Goal: Complete application form: Complete application form

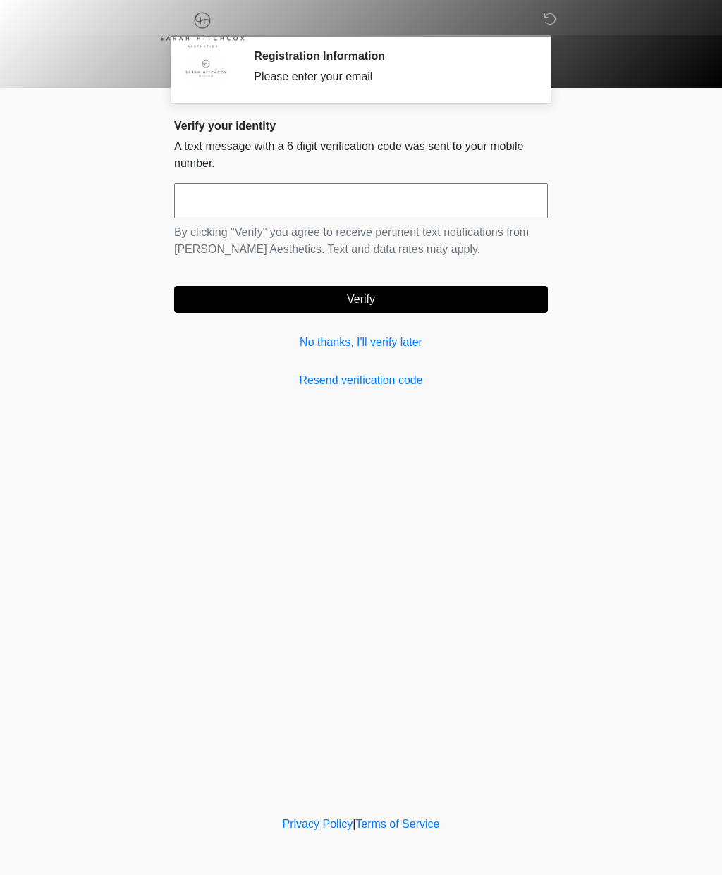
click at [343, 343] on link "No thanks, I'll verify later" at bounding box center [361, 342] width 374 height 17
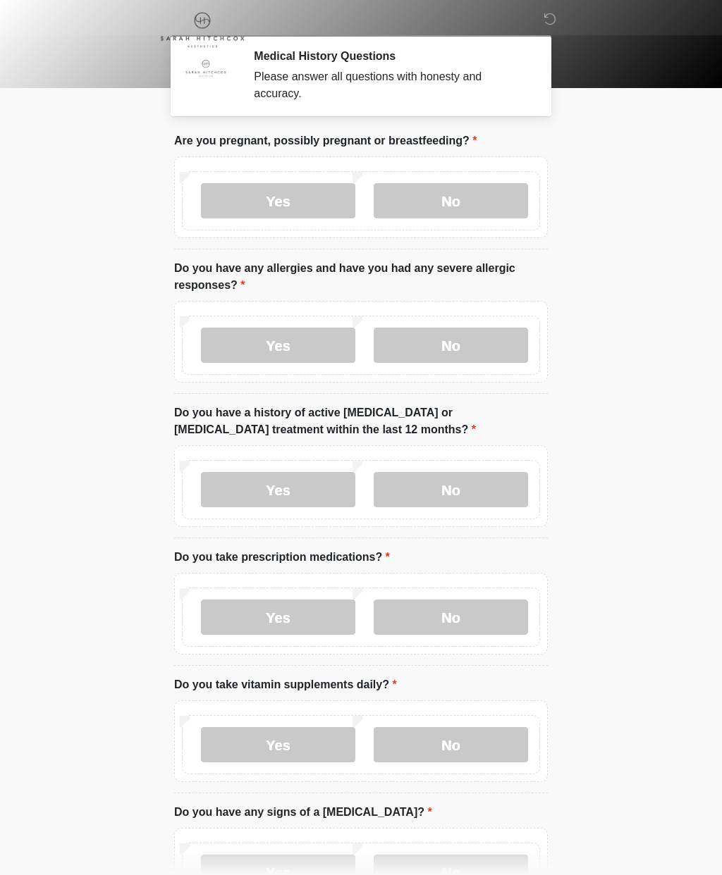
click at [460, 204] on label "No" at bounding box center [451, 200] width 154 height 35
click at [467, 341] on label "No" at bounding box center [451, 345] width 154 height 35
click at [468, 489] on label "No" at bounding box center [451, 489] width 154 height 35
click at [318, 617] on label "Yes" at bounding box center [278, 617] width 154 height 35
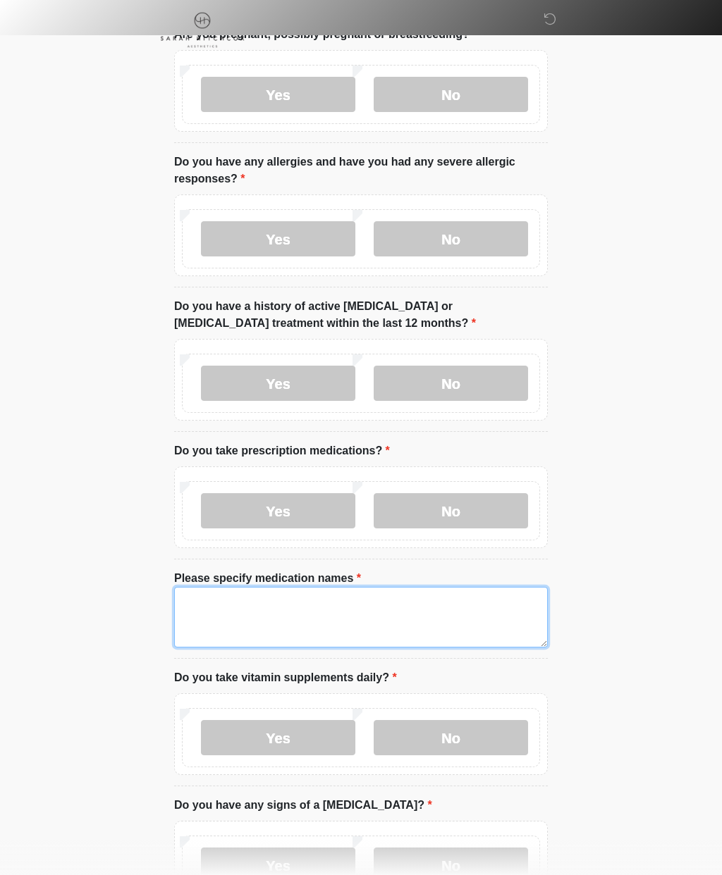
click at [379, 623] on textarea "Please specify medication names" at bounding box center [361, 617] width 374 height 61
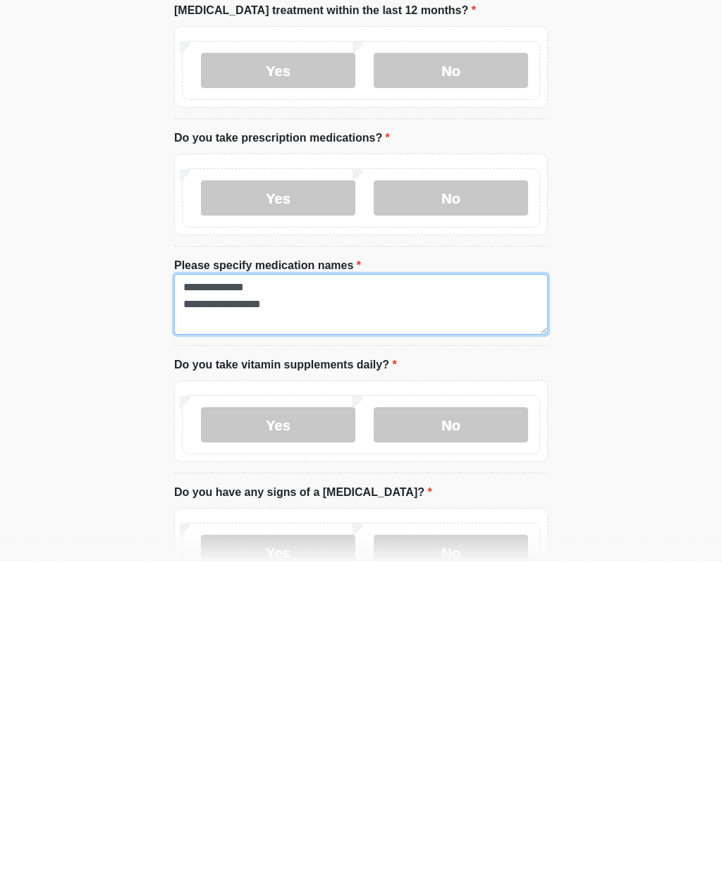
type textarea "**********"
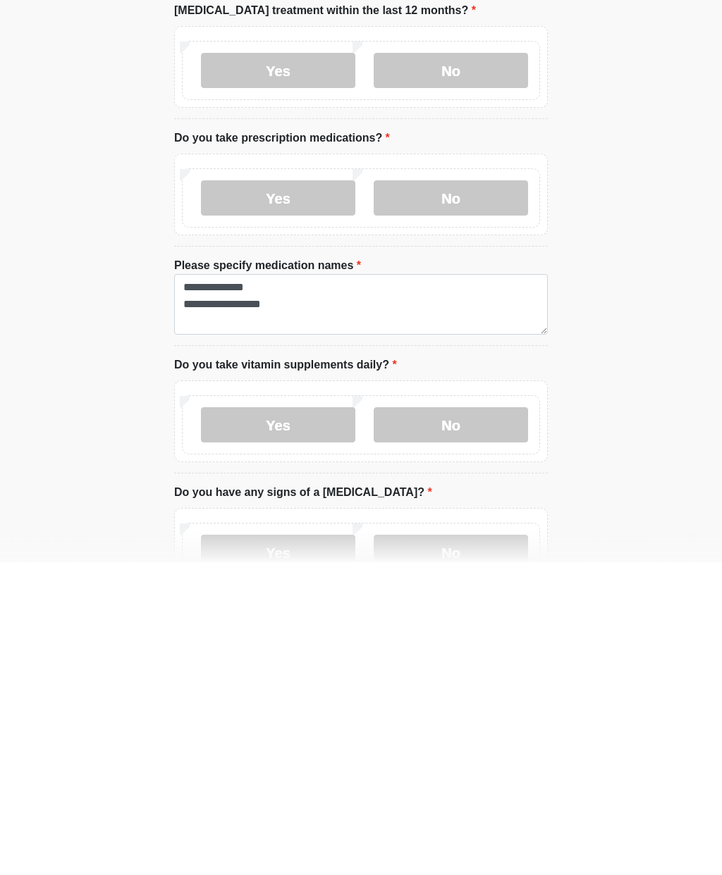
click at [464, 721] on label "No" at bounding box center [451, 738] width 154 height 35
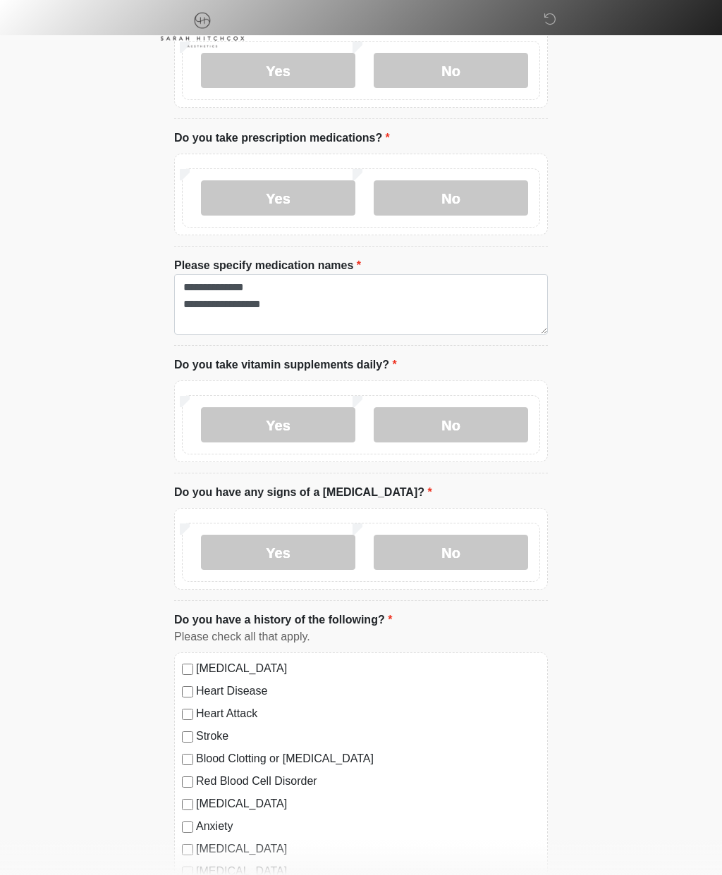
click at [457, 561] on label "No" at bounding box center [451, 552] width 154 height 35
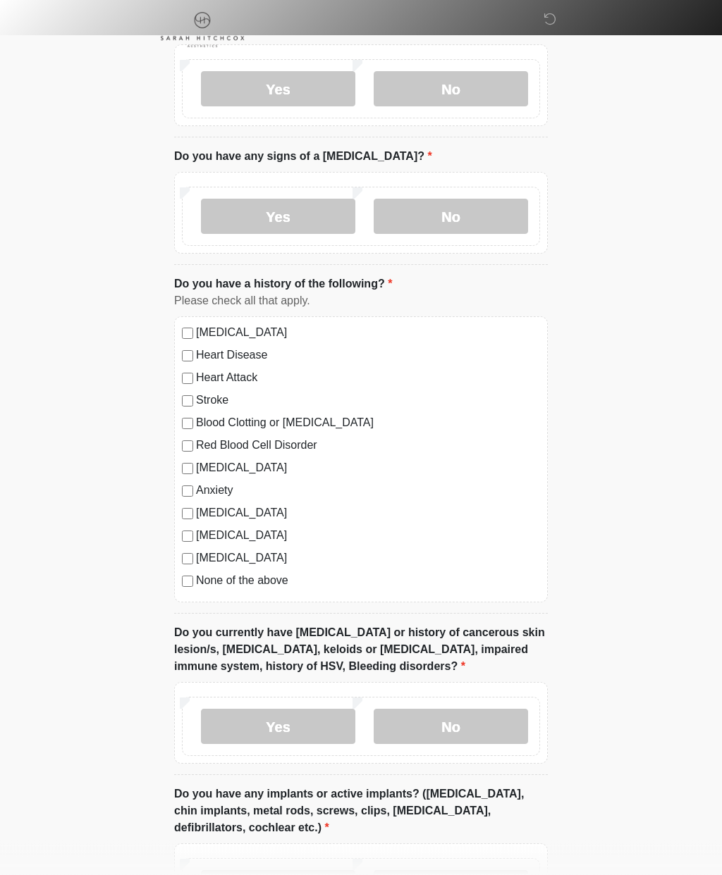
scroll to position [756, 0]
click at [267, 580] on label "None of the above" at bounding box center [368, 580] width 344 height 17
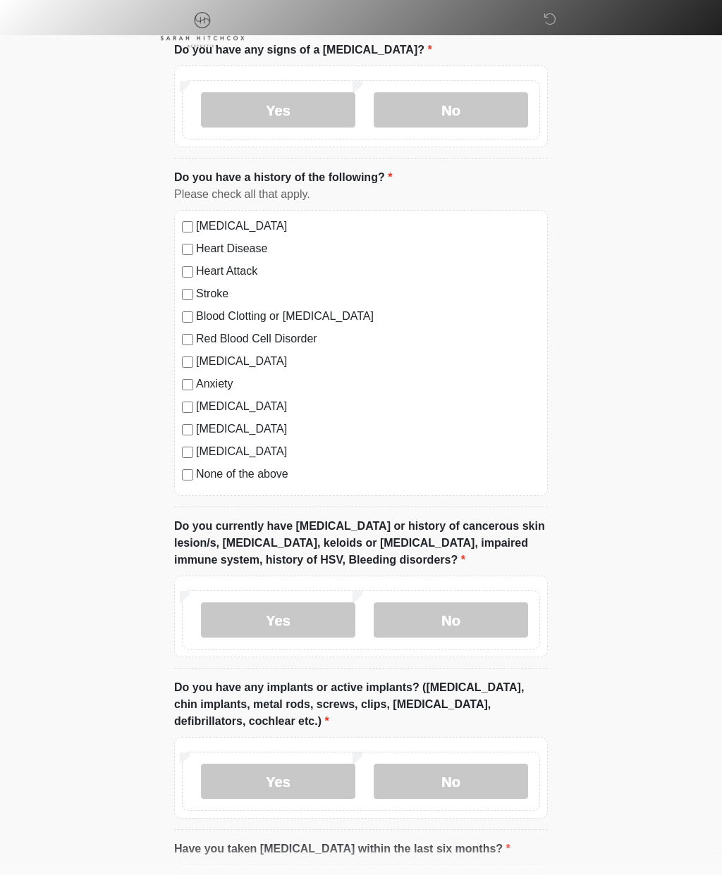
scroll to position [863, 0]
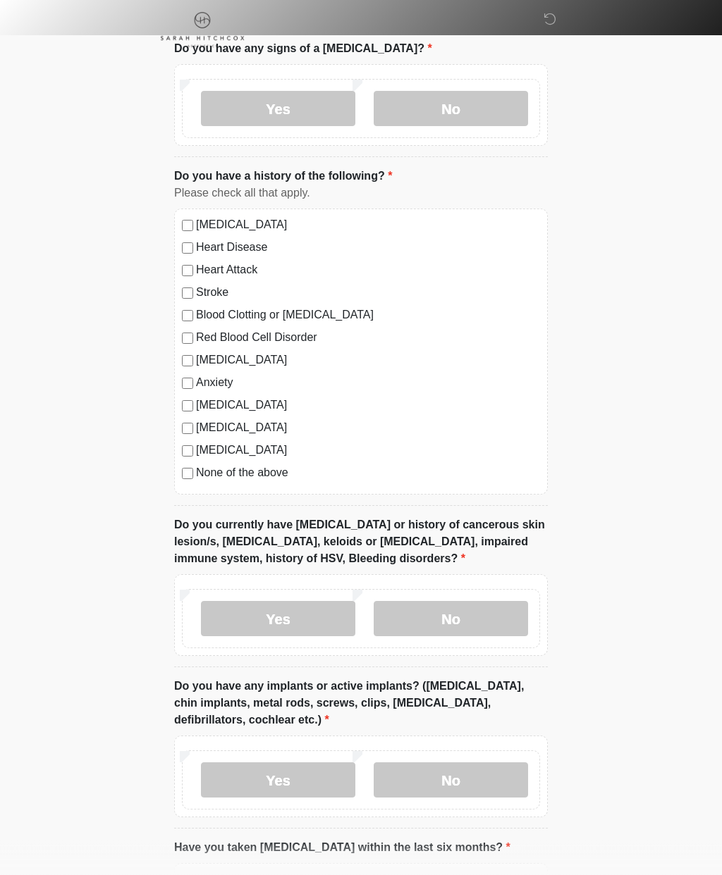
click at [462, 613] on label "No" at bounding box center [451, 619] width 154 height 35
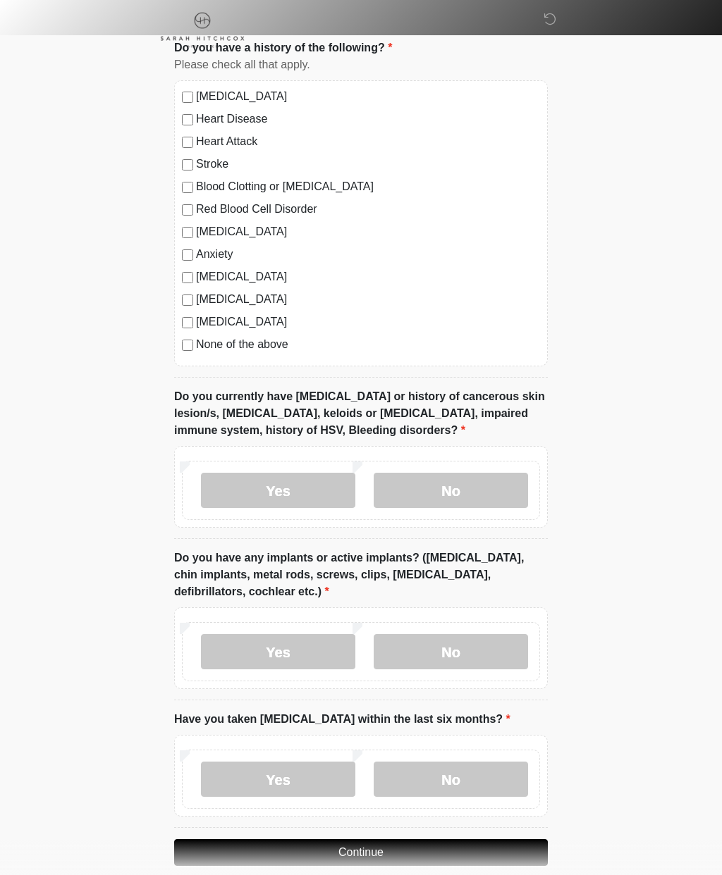
scroll to position [999, 0]
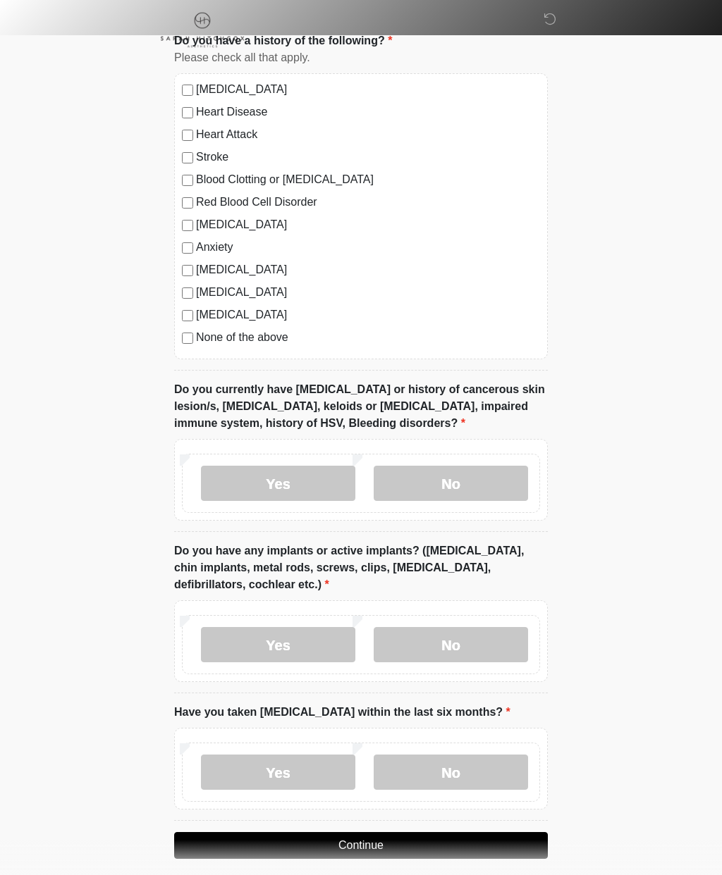
click at [455, 649] on label "No" at bounding box center [451, 644] width 154 height 35
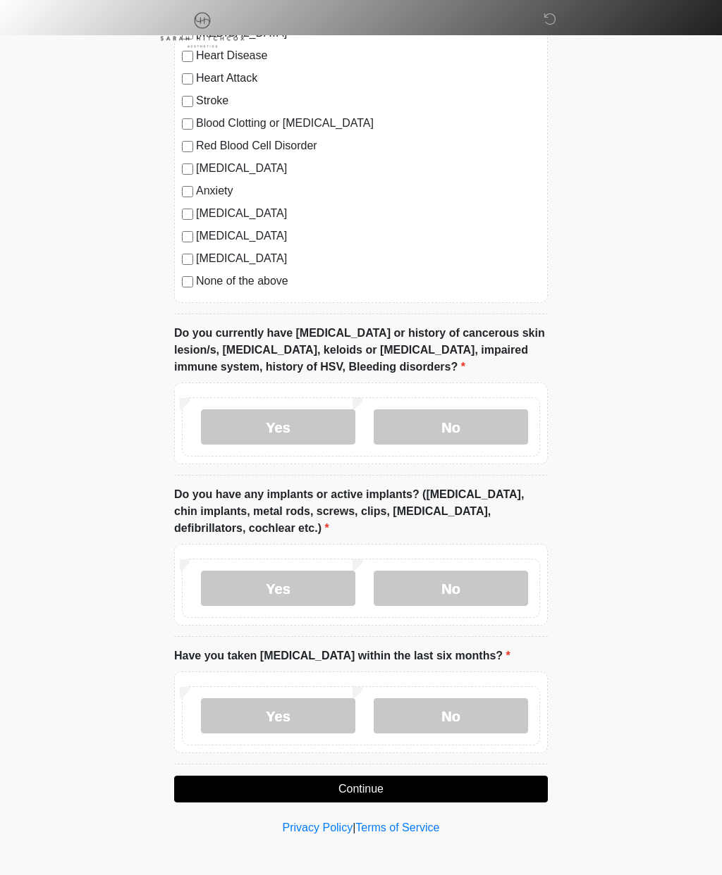
click at [445, 708] on label "No" at bounding box center [451, 715] width 154 height 35
click at [388, 787] on button "Continue" at bounding box center [361, 789] width 374 height 27
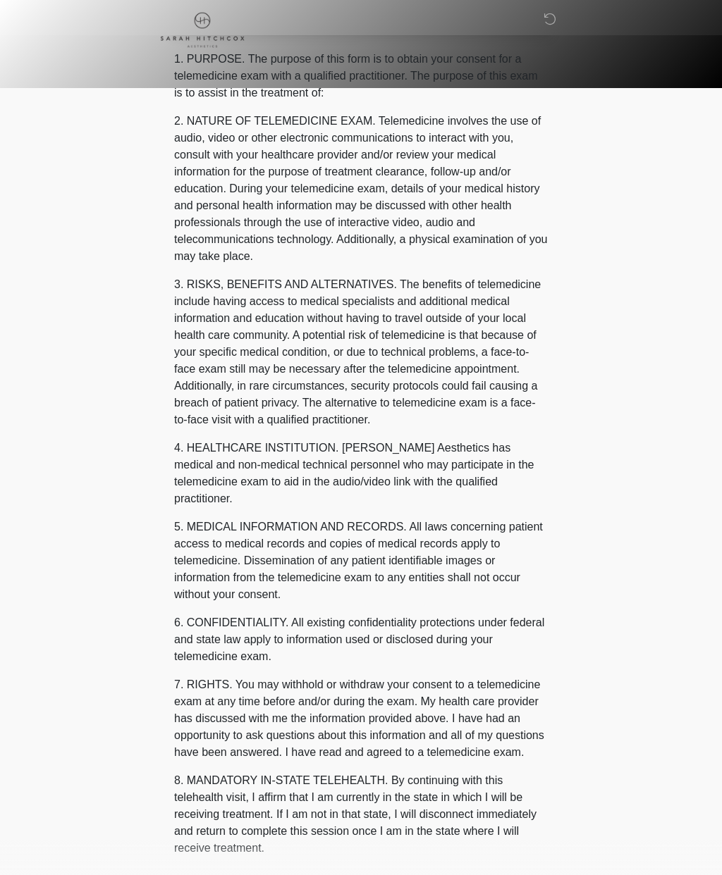
scroll to position [0, 0]
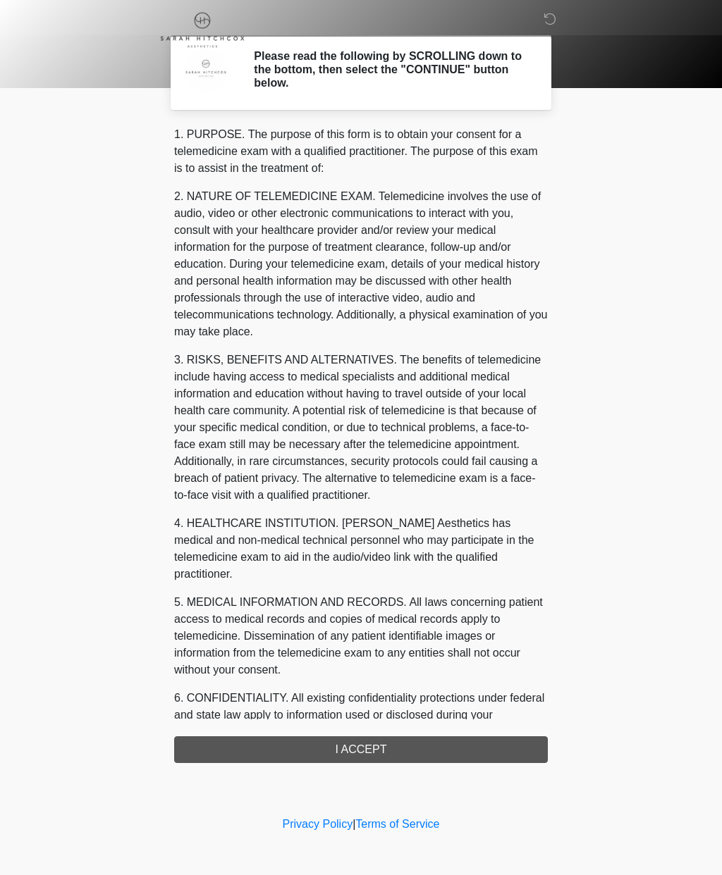
click at [417, 751] on div "1. PURPOSE. The purpose of this form is to obtain your consent for a telemedici…" at bounding box center [361, 444] width 374 height 637
click at [376, 737] on div "1. PURPOSE. The purpose of this form is to obtain your consent for a telemedici…" at bounding box center [361, 444] width 374 height 637
click at [379, 751] on div "1. PURPOSE. The purpose of this form is to obtain your consent for a telemedici…" at bounding box center [361, 444] width 374 height 637
click at [382, 746] on div "1. PURPOSE. The purpose of this form is to obtain your consent for a telemedici…" at bounding box center [361, 444] width 374 height 637
click at [352, 746] on div "1. PURPOSE. The purpose of this form is to obtain your consent for a telemedici…" at bounding box center [361, 444] width 374 height 637
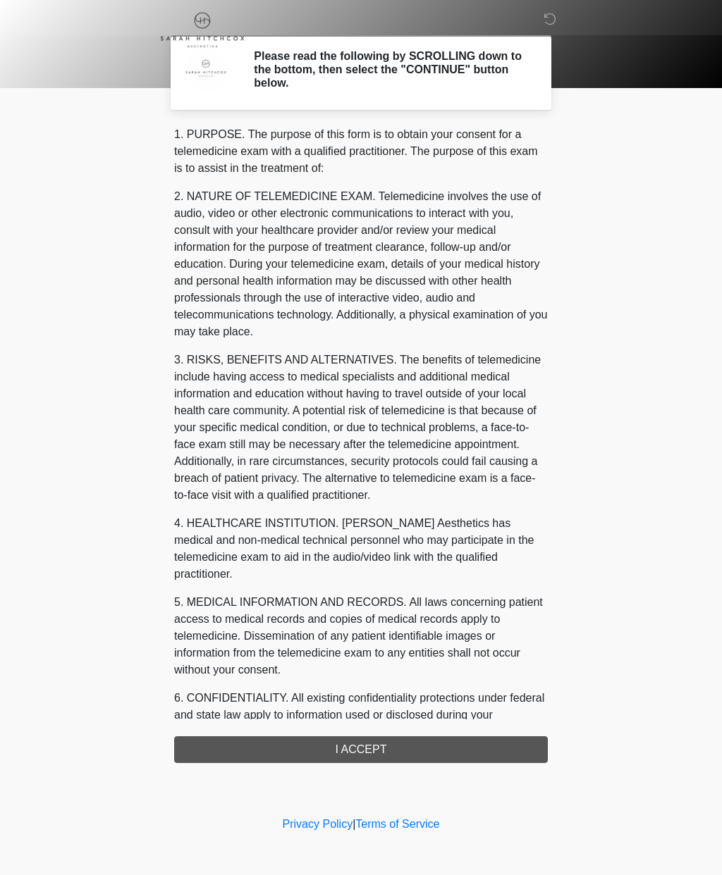
click at [372, 748] on div "1. PURPOSE. The purpose of this form is to obtain your consent for a telemedici…" at bounding box center [361, 444] width 374 height 637
click at [492, 751] on div "1. PURPOSE. The purpose of this form is to obtain your consent for a telemedici…" at bounding box center [361, 444] width 374 height 637
click at [439, 740] on div "1. PURPOSE. The purpose of this form is to obtain your consent for a telemedici…" at bounding box center [361, 444] width 374 height 637
click at [431, 738] on div "1. PURPOSE. The purpose of this form is to obtain your consent for a telemedici…" at bounding box center [361, 444] width 374 height 637
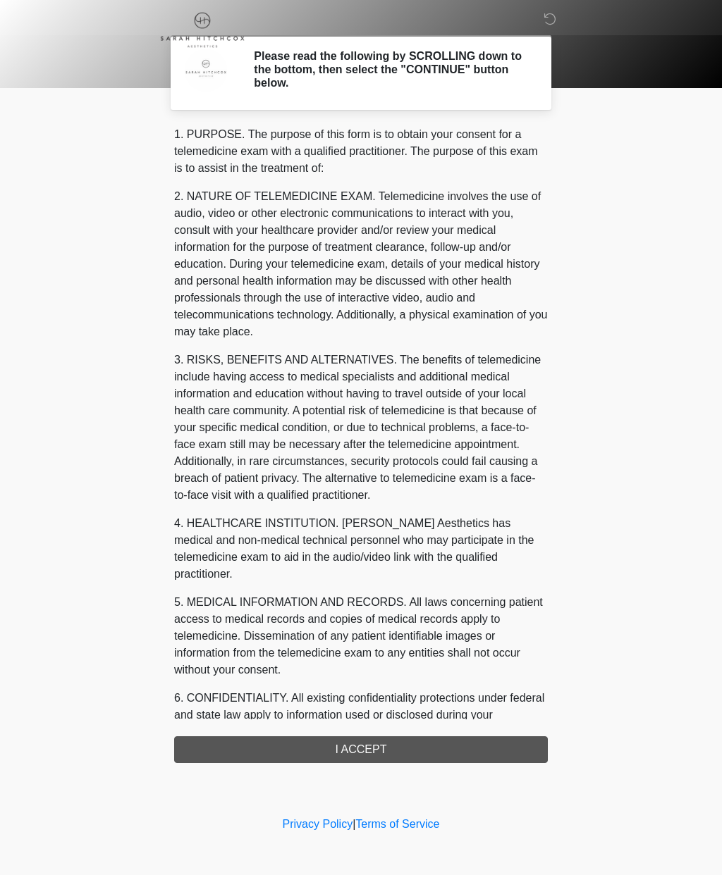
click at [546, 30] on div at bounding box center [350, 29] width 423 height 59
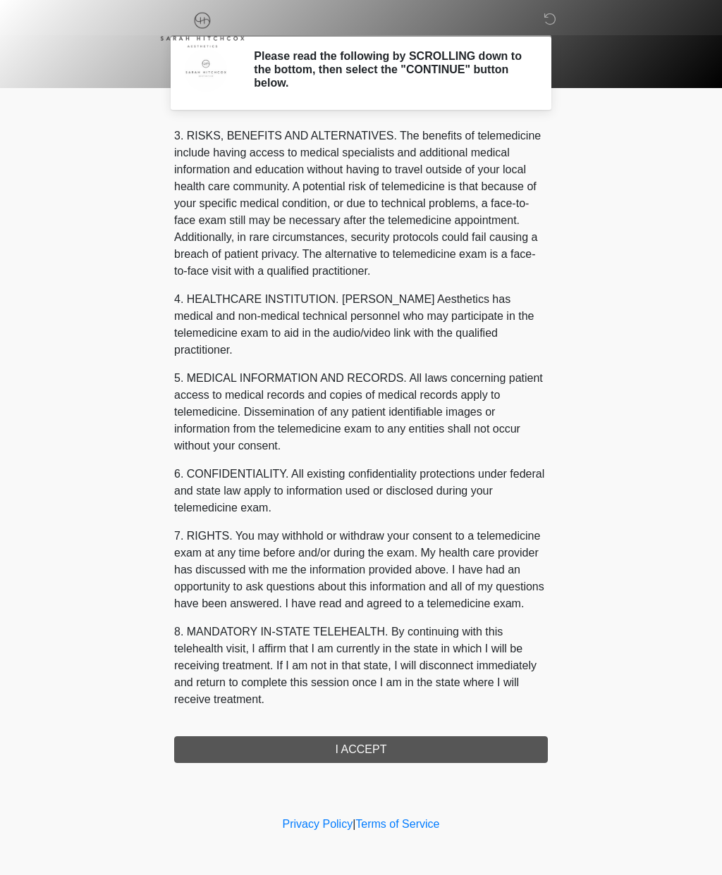
click at [371, 739] on button "I ACCEPT" at bounding box center [361, 750] width 374 height 27
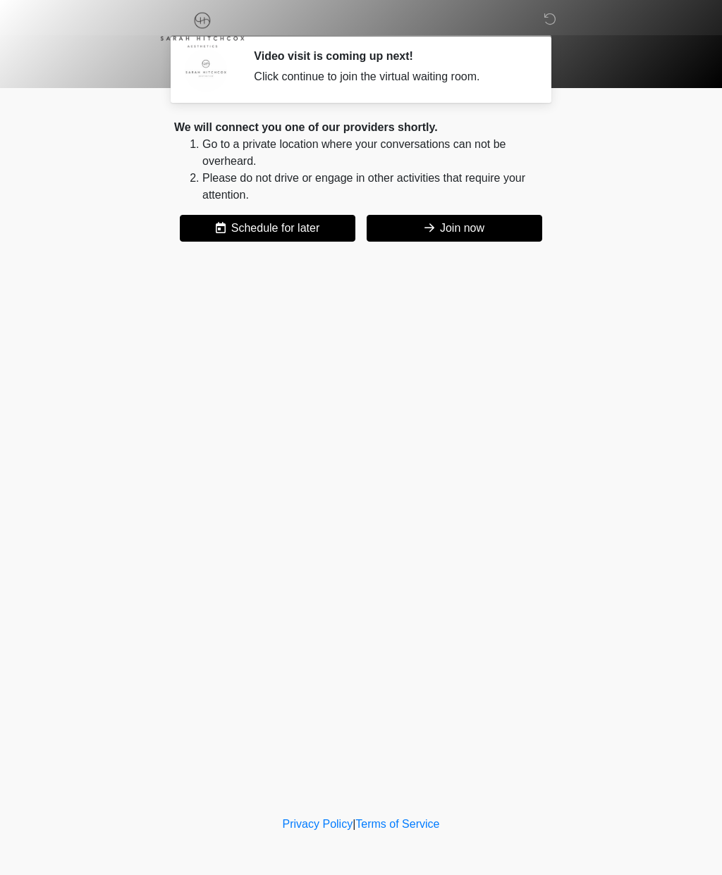
click at [503, 228] on button "Join now" at bounding box center [455, 228] width 176 height 27
